Goal: Transaction & Acquisition: Download file/media

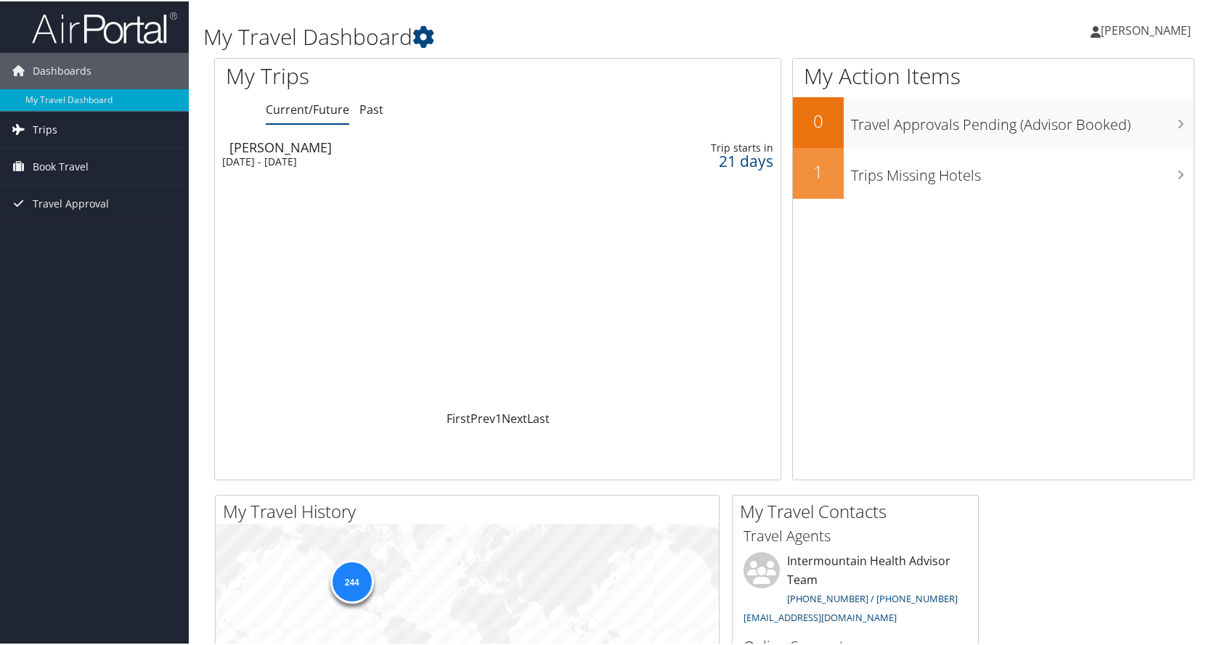
click at [45, 133] on span "Trips" at bounding box center [45, 128] width 25 height 36
click at [68, 176] on link "Past Trips" at bounding box center [94, 179] width 189 height 22
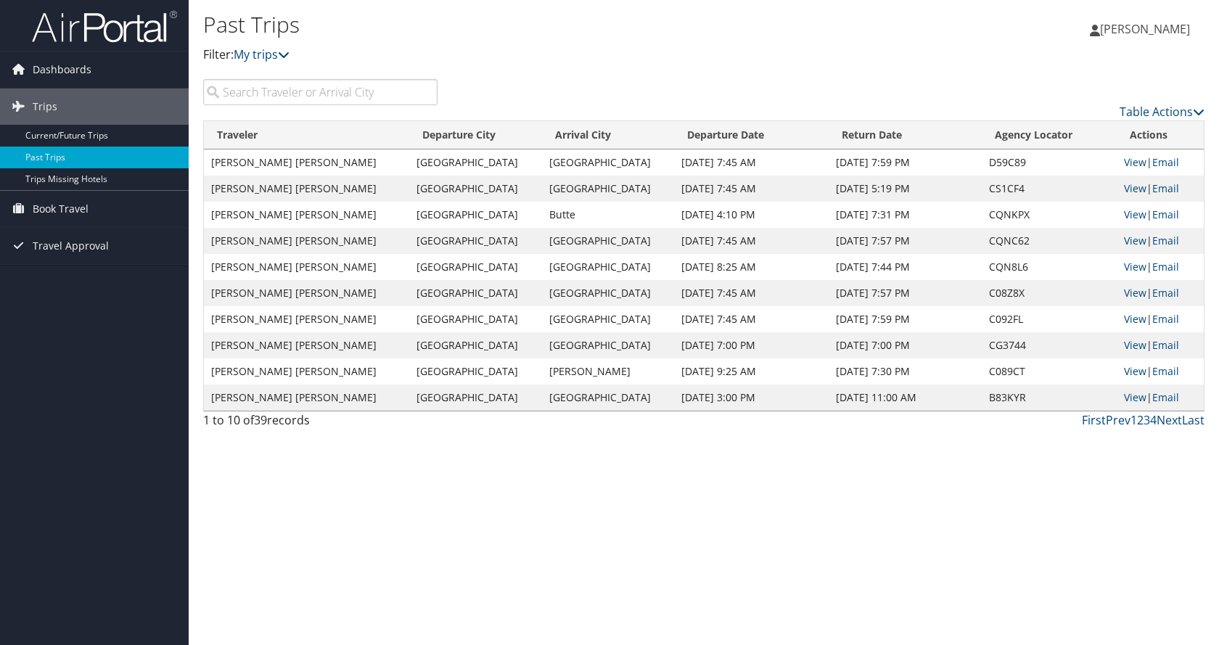
click at [593, 236] on td "Cedar City" at bounding box center [608, 241] width 133 height 26
click at [77, 173] on link "Trips Missing Hotels" at bounding box center [94, 179] width 189 height 22
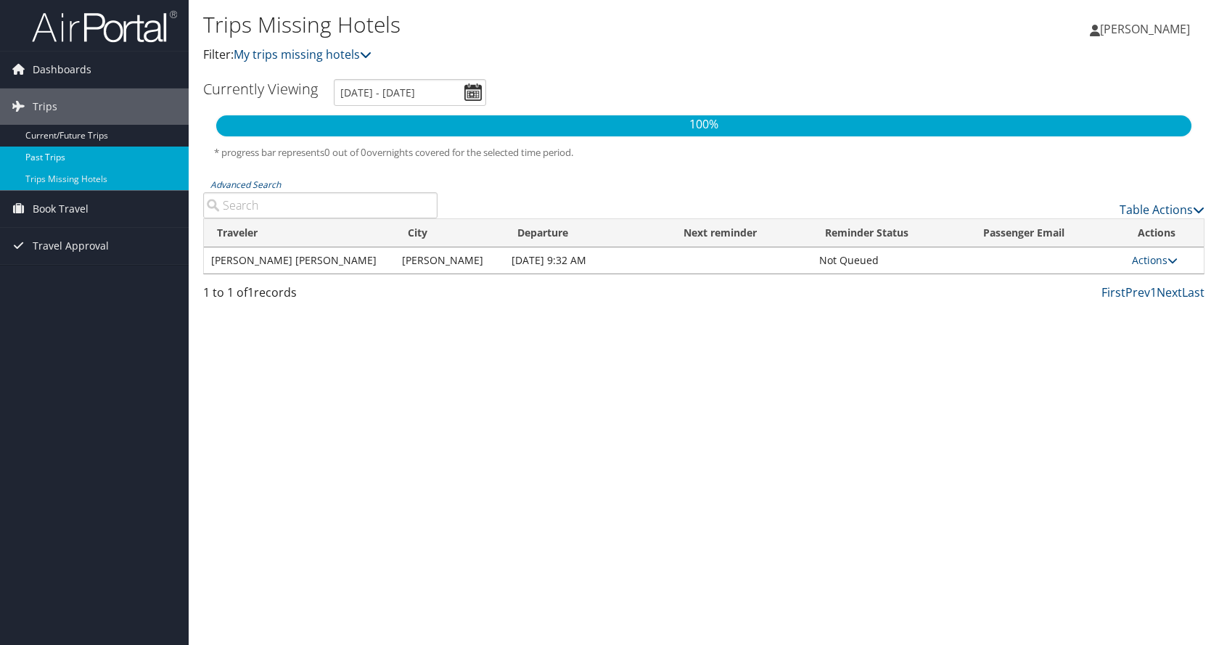
click at [83, 158] on link "Past Trips" at bounding box center [94, 158] width 189 height 22
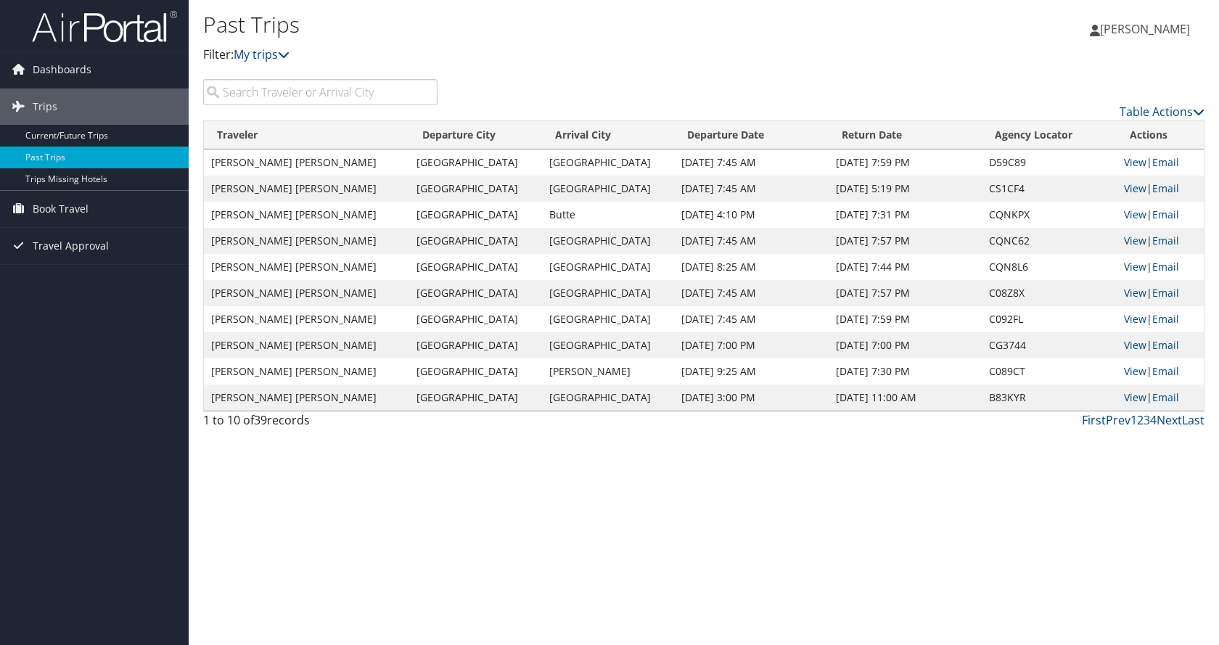
click at [687, 126] on th "Departure Date" at bounding box center [751, 135] width 154 height 28
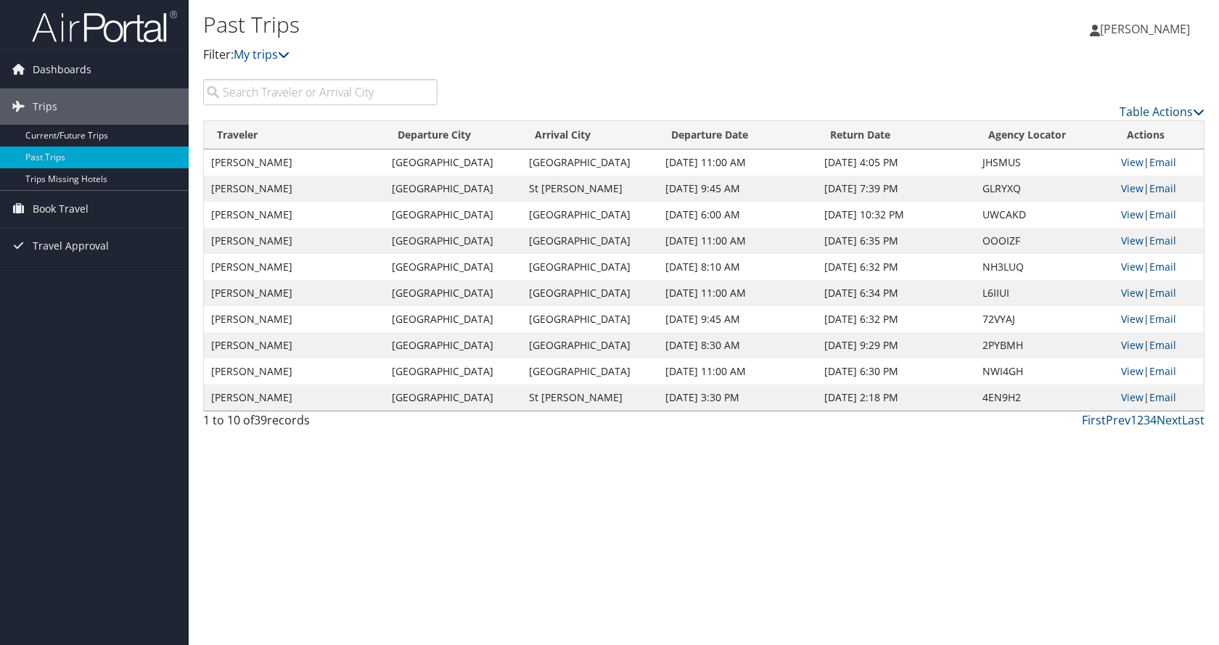
click at [695, 136] on th "Departure Date" at bounding box center [737, 135] width 159 height 28
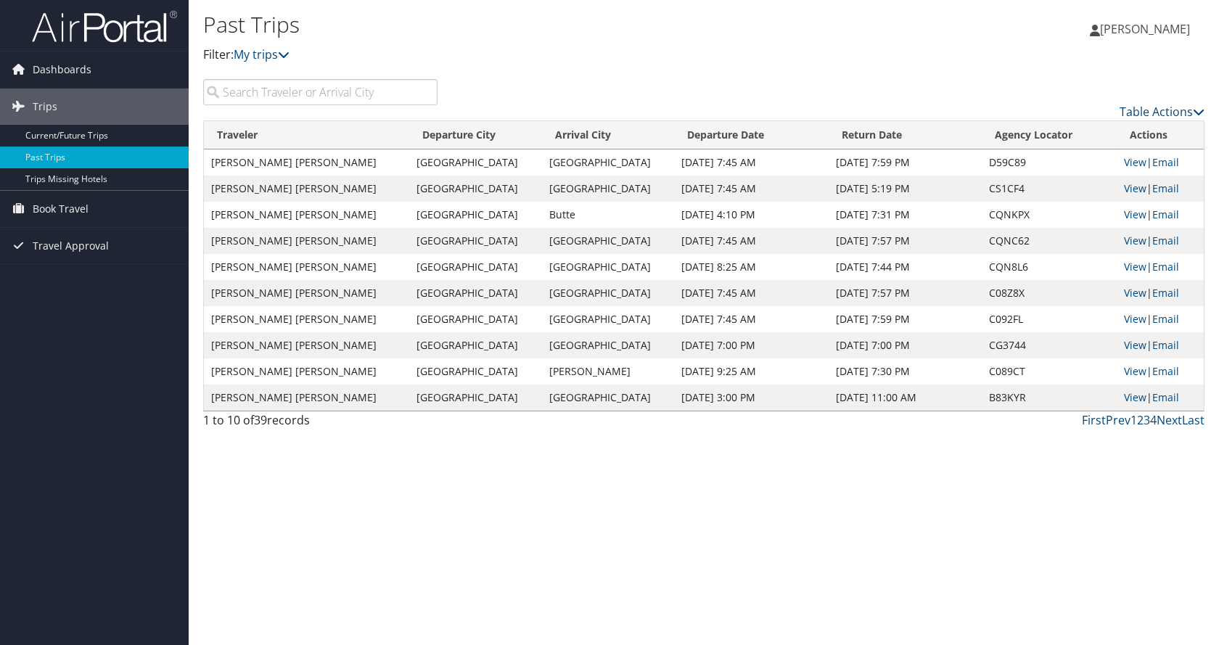
click at [332, 168] on td "BREECE KRISTINA PERRY" at bounding box center [306, 163] width 205 height 26
click at [1131, 164] on link "View" at bounding box center [1135, 162] width 23 height 14
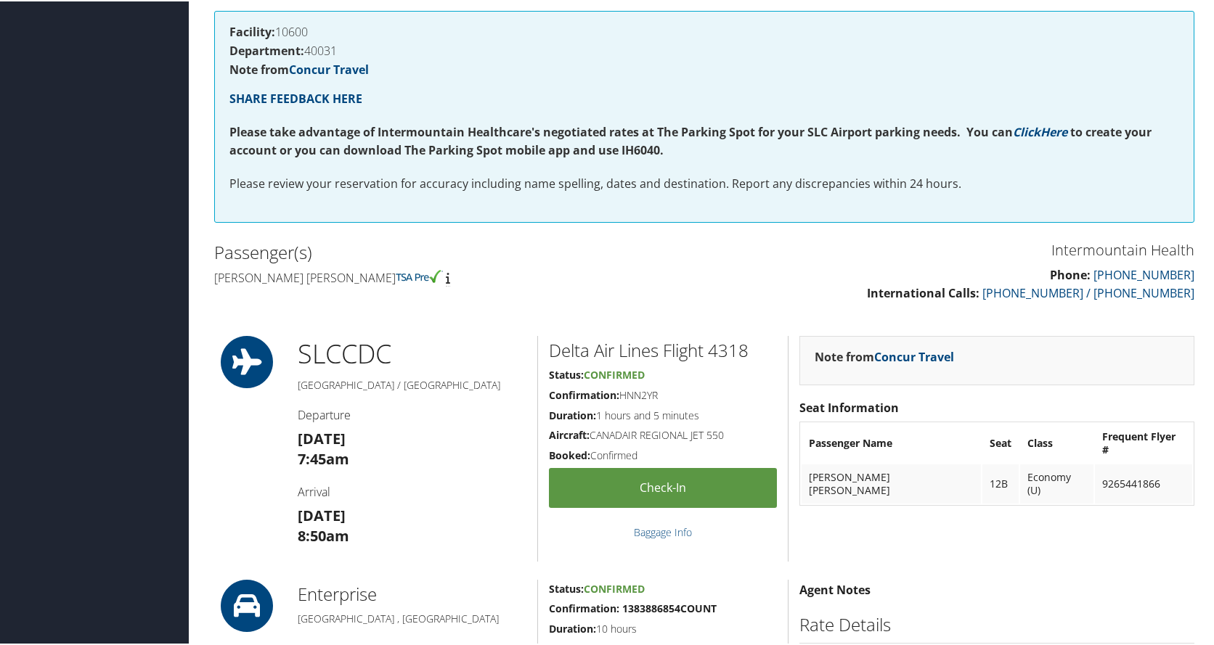
scroll to position [113, 0]
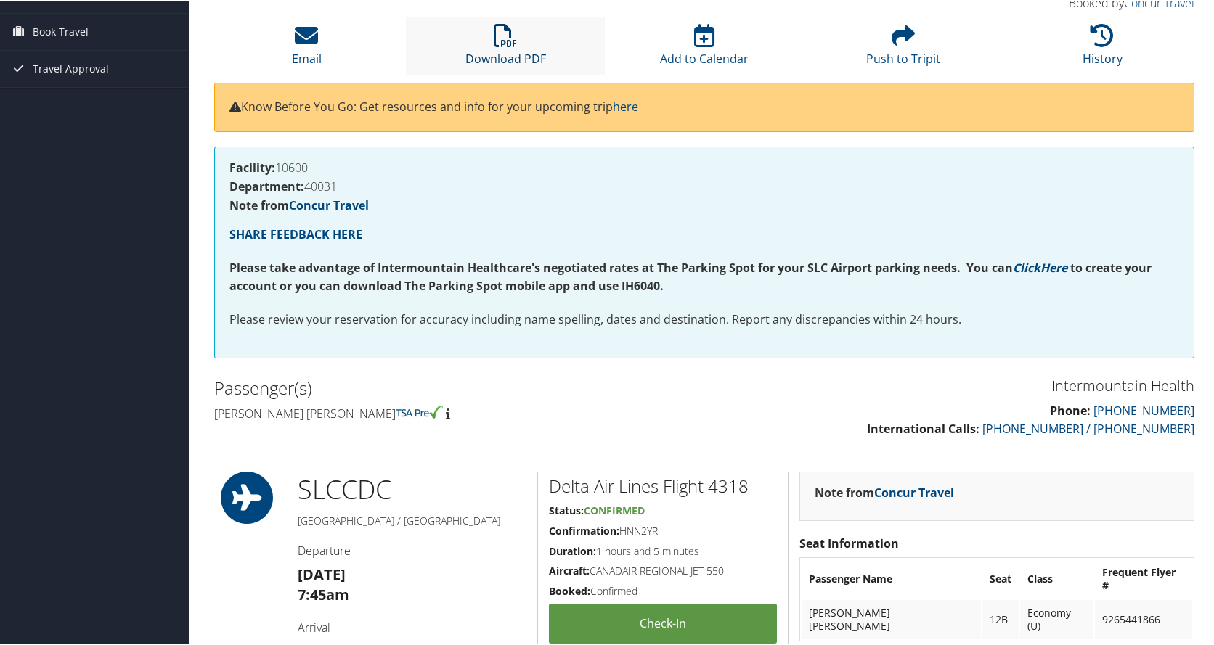
click at [480, 61] on link "Download PDF" at bounding box center [505, 47] width 81 height 35
